Goal: Information Seeking & Learning: Check status

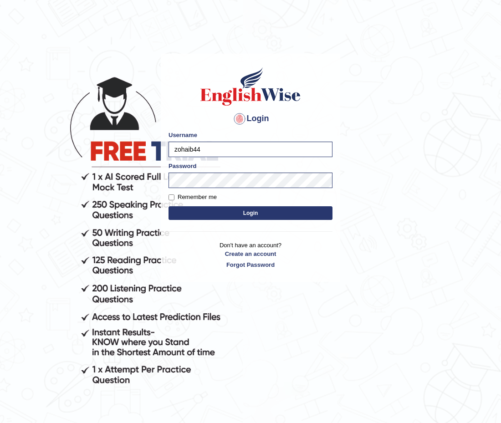
click at [214, 213] on button "Login" at bounding box center [250, 213] width 164 height 14
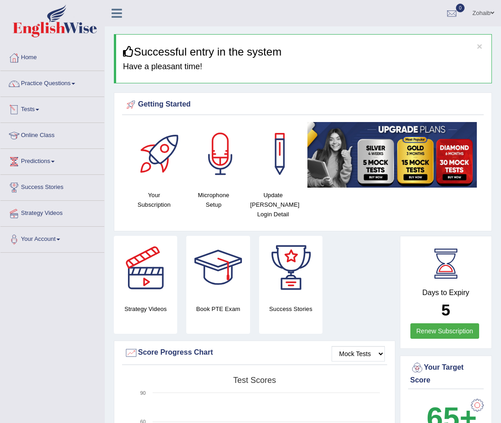
click at [33, 111] on link "Tests" at bounding box center [52, 108] width 104 height 23
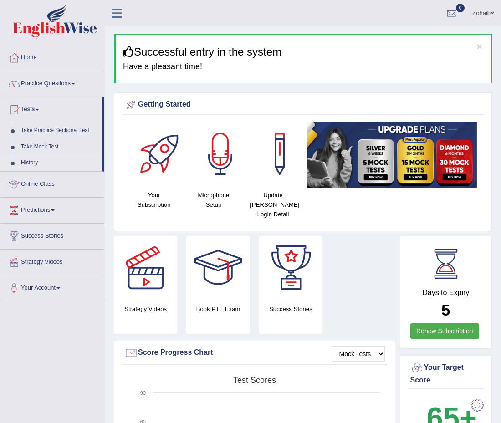
click at [23, 162] on link "History" at bounding box center [59, 163] width 85 height 16
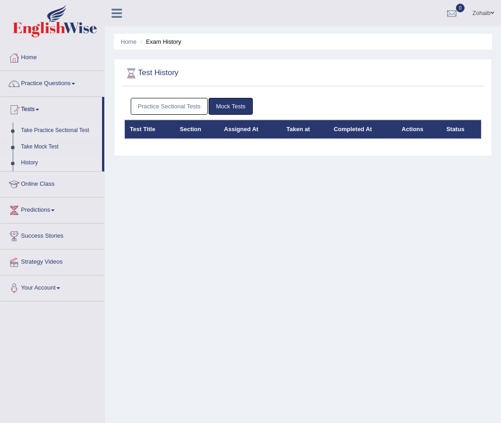
click at [54, 134] on link "Take Practice Sectional Test" at bounding box center [59, 130] width 85 height 16
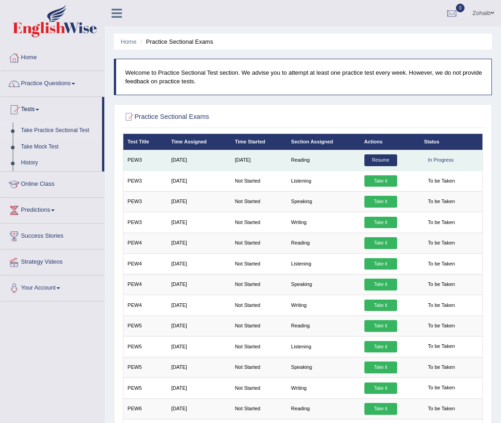
click at [385, 164] on link "Resume" at bounding box center [380, 160] width 33 height 12
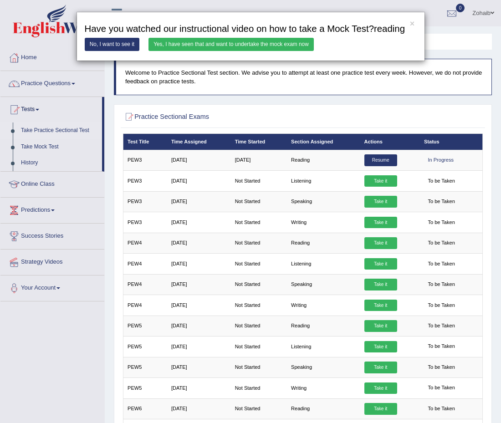
click at [225, 46] on link "Yes, I have seen that and want to undertake the mock exam now" at bounding box center [230, 44] width 165 height 13
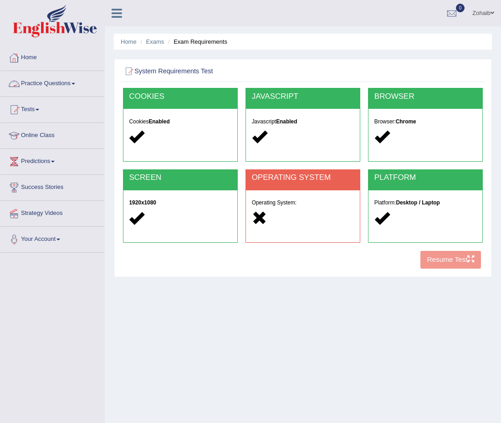
click at [42, 82] on link "Practice Questions" at bounding box center [52, 82] width 104 height 23
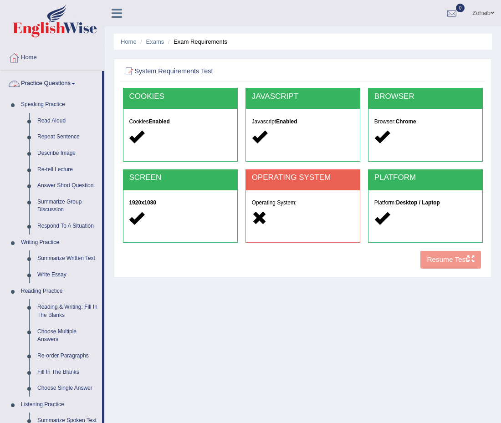
click at [35, 82] on link "Practice Questions" at bounding box center [50, 82] width 101 height 23
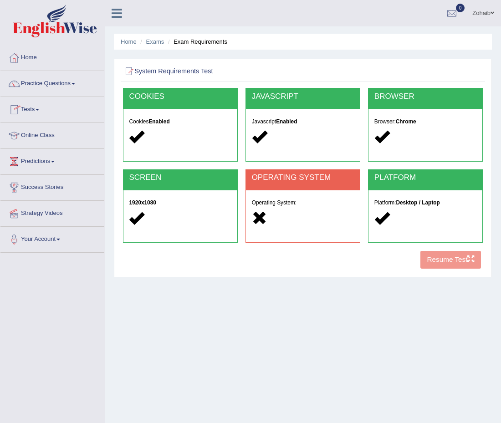
click at [29, 113] on link "Tests" at bounding box center [52, 108] width 104 height 23
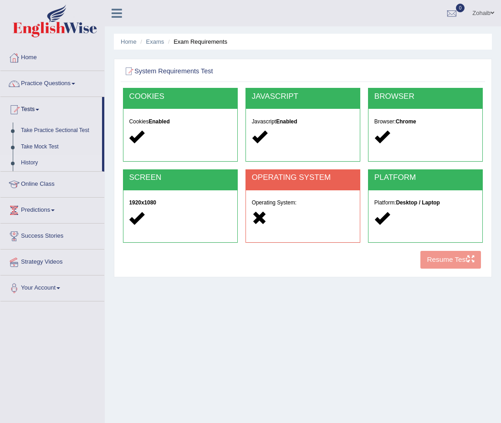
click at [21, 161] on link "History" at bounding box center [59, 163] width 85 height 16
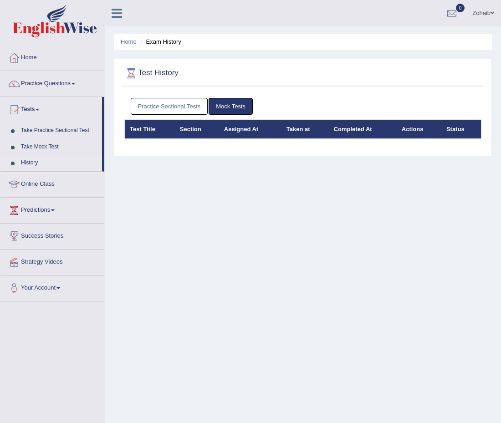
click at [167, 108] on link "Practice Sectional Tests" at bounding box center [169, 106] width 77 height 17
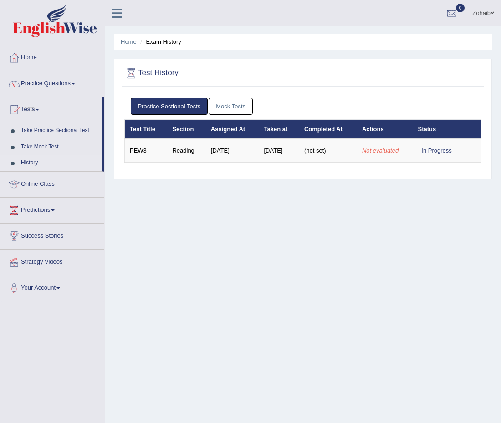
click at [167, 108] on link "Practice Sectional Tests" at bounding box center [169, 106] width 77 height 17
click at [225, 106] on link "Mock Tests" at bounding box center [230, 106] width 44 height 17
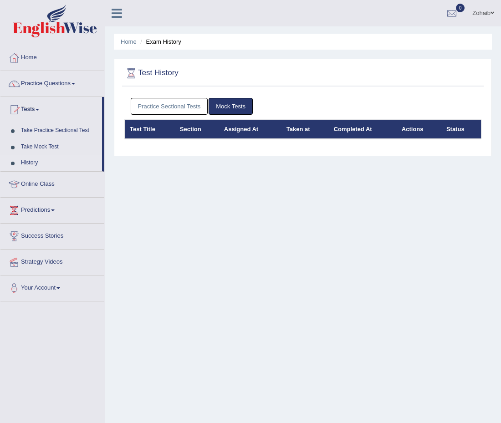
click at [162, 102] on link "Practice Sectional Tests" at bounding box center [169, 106] width 77 height 17
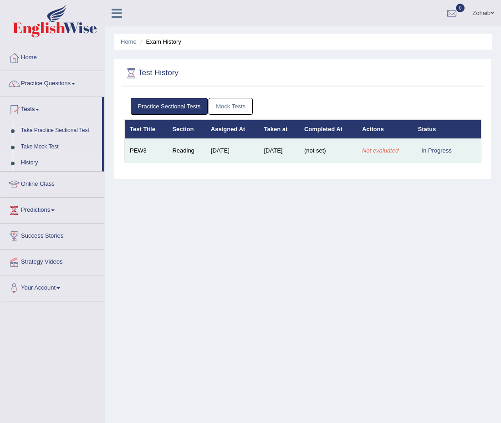
click at [439, 155] on div "In Progress" at bounding box center [436, 151] width 37 height 10
click at [395, 162] on td "Not evaluated" at bounding box center [385, 151] width 56 height 24
click at [373, 153] on em "Not evaluated" at bounding box center [380, 150] width 36 height 7
click at [329, 160] on td "(not set)" at bounding box center [328, 151] width 58 height 24
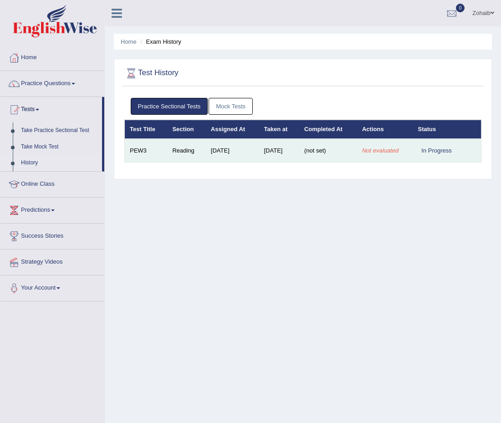
click at [285, 160] on td "[DATE]" at bounding box center [279, 151] width 40 height 24
click at [259, 160] on td "[DATE]" at bounding box center [279, 151] width 40 height 24
click at [241, 161] on td "[DATE]" at bounding box center [232, 151] width 53 height 24
click at [188, 145] on td "Reading" at bounding box center [186, 151] width 38 height 24
click at [211, 157] on td "[DATE]" at bounding box center [232, 151] width 53 height 24
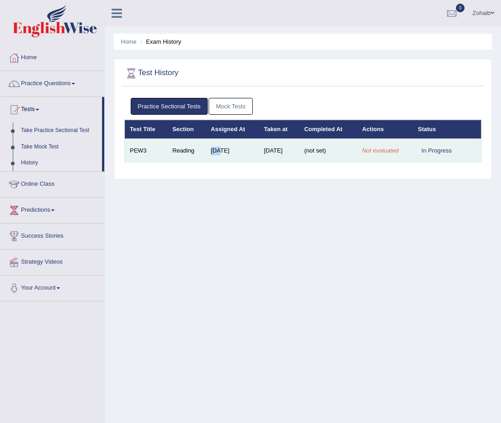
click at [211, 157] on td "[DATE]" at bounding box center [232, 151] width 53 height 24
click at [321, 161] on td "(not set)" at bounding box center [328, 151] width 58 height 24
click at [323, 152] on span "(not set)" at bounding box center [315, 150] width 22 height 7
click at [343, 156] on td "(not set)" at bounding box center [328, 151] width 58 height 24
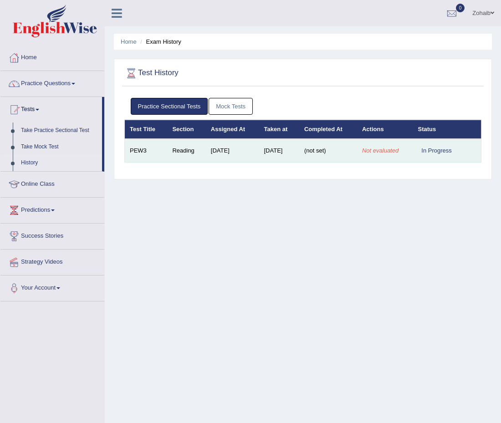
click at [370, 153] on em "Not evaluated" at bounding box center [380, 150] width 36 height 7
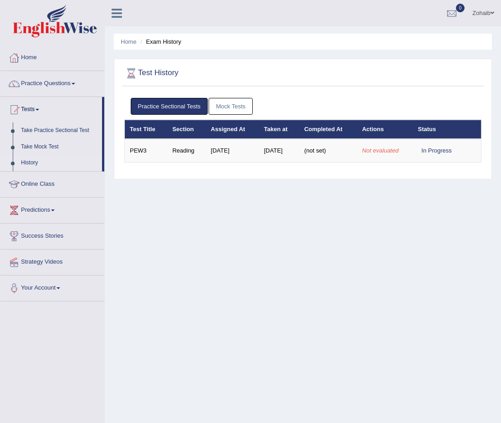
click at [255, 174] on div "Practice Sectional Tests Mock Tests Test Title Section Assigned At Taken at Com…" at bounding box center [302, 133] width 361 height 81
click at [237, 162] on td "[DATE]" at bounding box center [232, 151] width 53 height 24
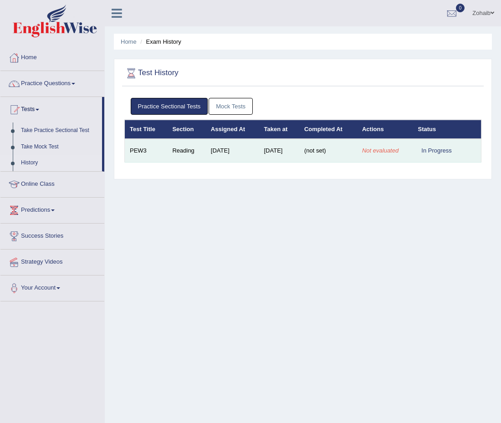
scroll to position [1, 0]
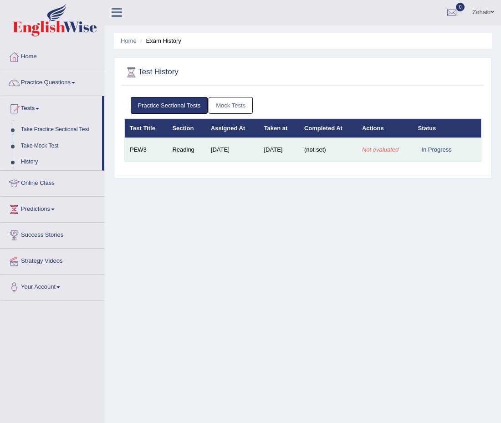
click at [184, 156] on td "Reading" at bounding box center [186, 150] width 38 height 24
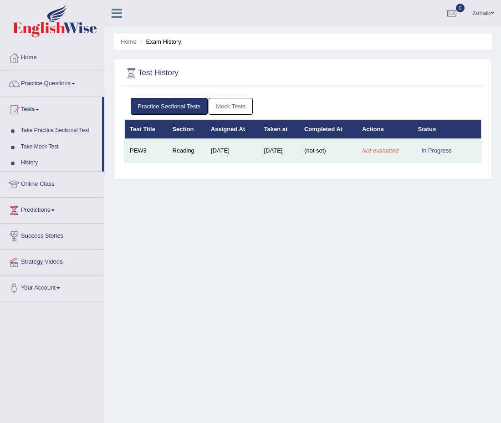
click at [173, 162] on td "Reading" at bounding box center [186, 151] width 38 height 24
click at [199, 146] on td "Reading" at bounding box center [186, 151] width 38 height 24
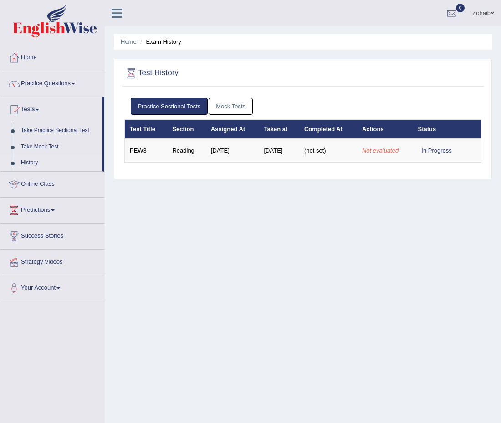
click at [166, 43] on li "Exam History" at bounding box center [159, 41] width 43 height 9
click at [133, 44] on link "Home" at bounding box center [129, 41] width 16 height 7
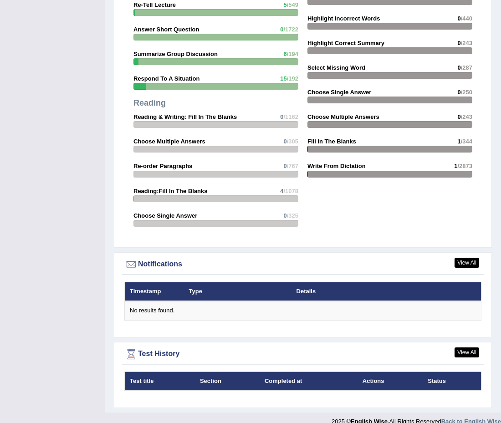
scroll to position [890, 0]
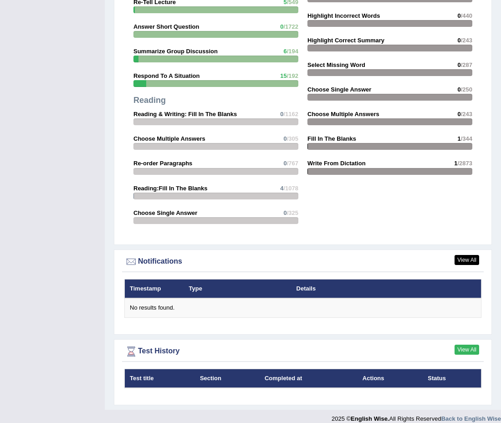
click at [458, 345] on link "View All" at bounding box center [466, 350] width 25 height 10
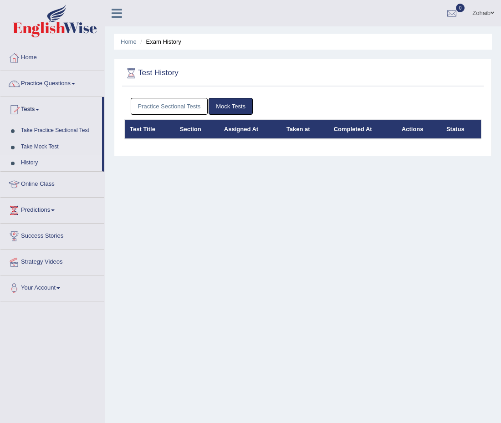
click at [166, 99] on link "Practice Sectional Tests" at bounding box center [169, 106] width 77 height 17
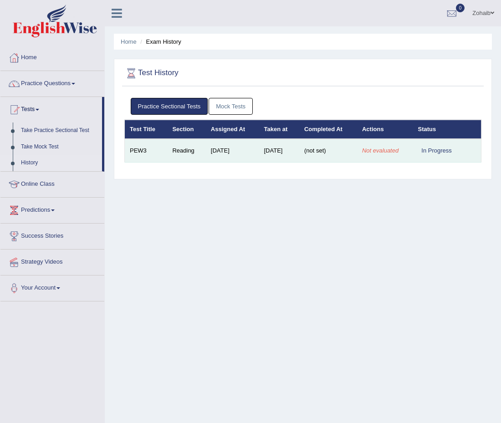
click at [176, 156] on td "Reading" at bounding box center [186, 151] width 38 height 24
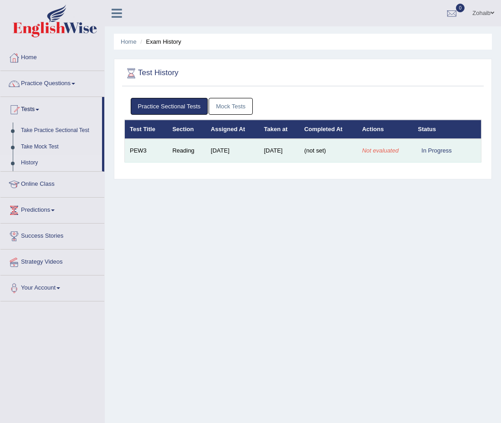
click at [387, 148] on em "Not evaluated" at bounding box center [380, 150] width 36 height 7
click at [424, 149] on div "In Progress" at bounding box center [436, 151] width 37 height 10
